Goal: Transaction & Acquisition: Book appointment/travel/reservation

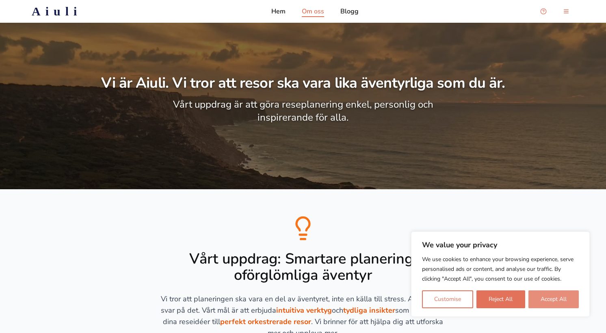
click at [567, 293] on button "Accept All" at bounding box center [554, 300] width 50 height 18
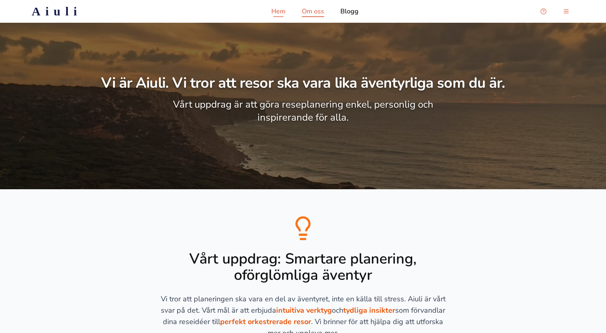
click at [281, 9] on p "Hem" at bounding box center [279, 12] width 14 height 10
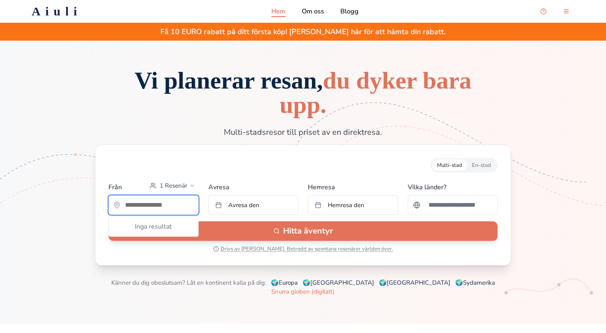
click at [151, 206] on input "text" at bounding box center [153, 205] width 89 height 16
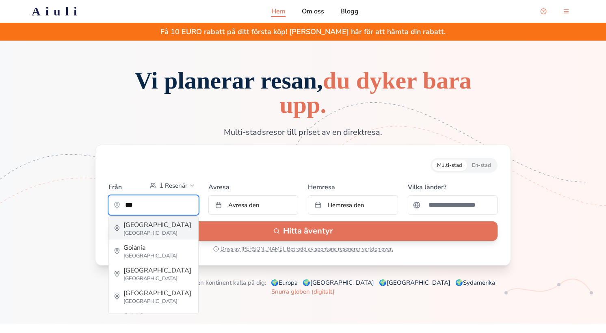
type input "**********"
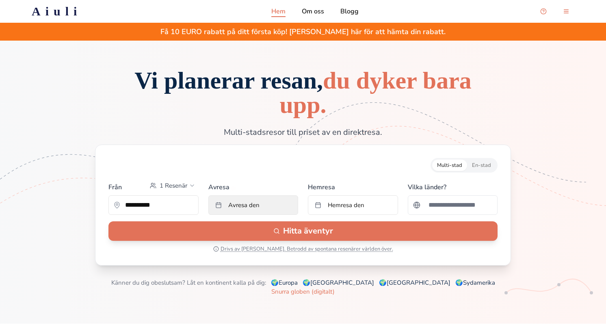
click at [256, 206] on span "Avresa den" at bounding box center [243, 205] width 31 height 8
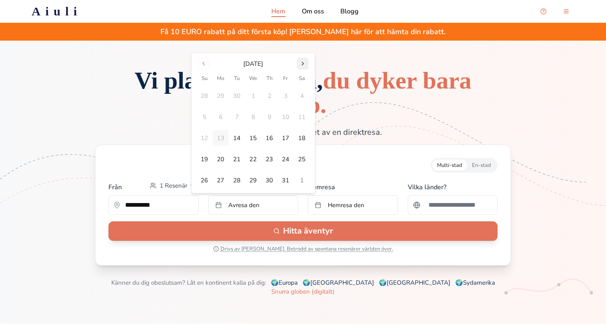
click at [299, 64] on button "Go to next month" at bounding box center [302, 63] width 11 height 11
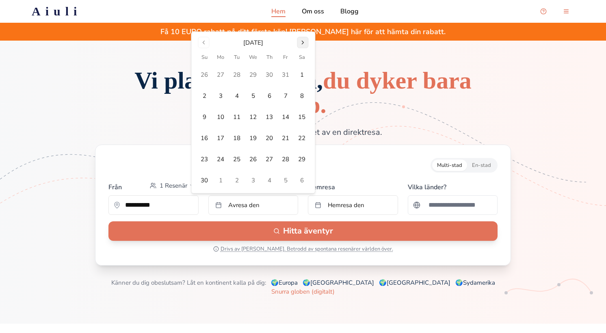
click at [302, 44] on button "Go to next month" at bounding box center [302, 42] width 11 height 11
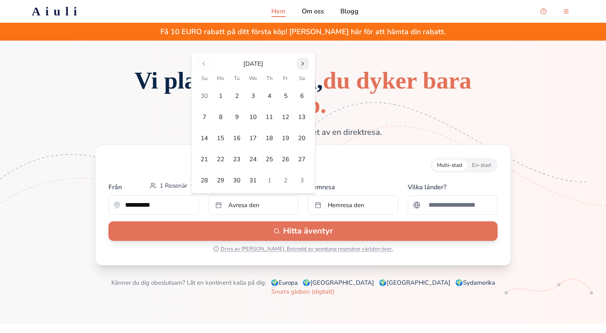
click at [304, 60] on button "Go to next month" at bounding box center [302, 63] width 11 height 11
click at [304, 61] on button "Go to next month" at bounding box center [302, 63] width 11 height 11
click at [303, 81] on button "Go to next month" at bounding box center [302, 84] width 11 height 11
click at [219, 140] on button "16" at bounding box center [221, 138] width 16 height 16
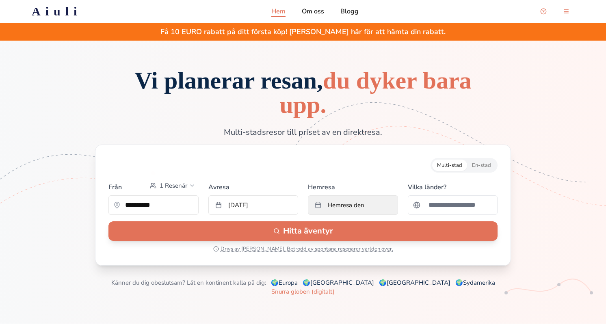
click at [354, 205] on span "Hemresa den" at bounding box center [346, 205] width 37 height 8
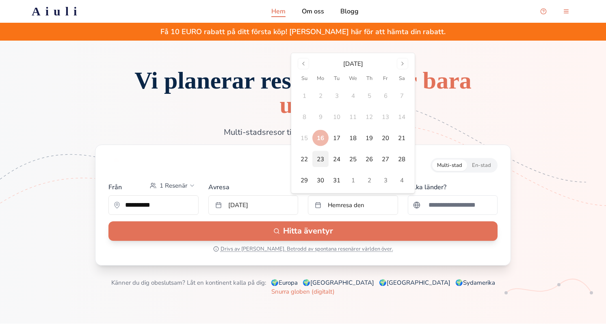
click at [321, 159] on button "23" at bounding box center [321, 159] width 16 height 16
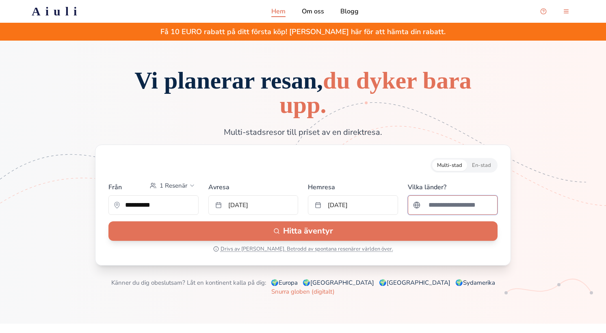
click at [432, 204] on input "Sök efter ett land" at bounding box center [458, 205] width 69 height 16
type input "*"
type input "***"
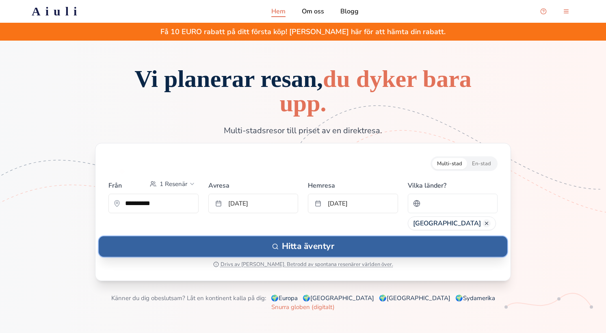
click at [298, 249] on button "Hitta äventyr" at bounding box center [303, 247] width 409 height 20
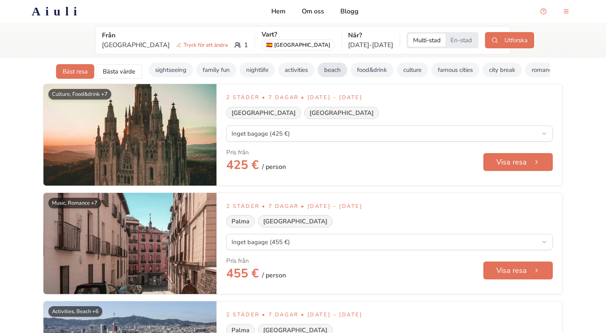
click at [330, 68] on button "beach" at bounding box center [333, 70] width 30 height 15
